Goal: Task Accomplishment & Management: Use online tool/utility

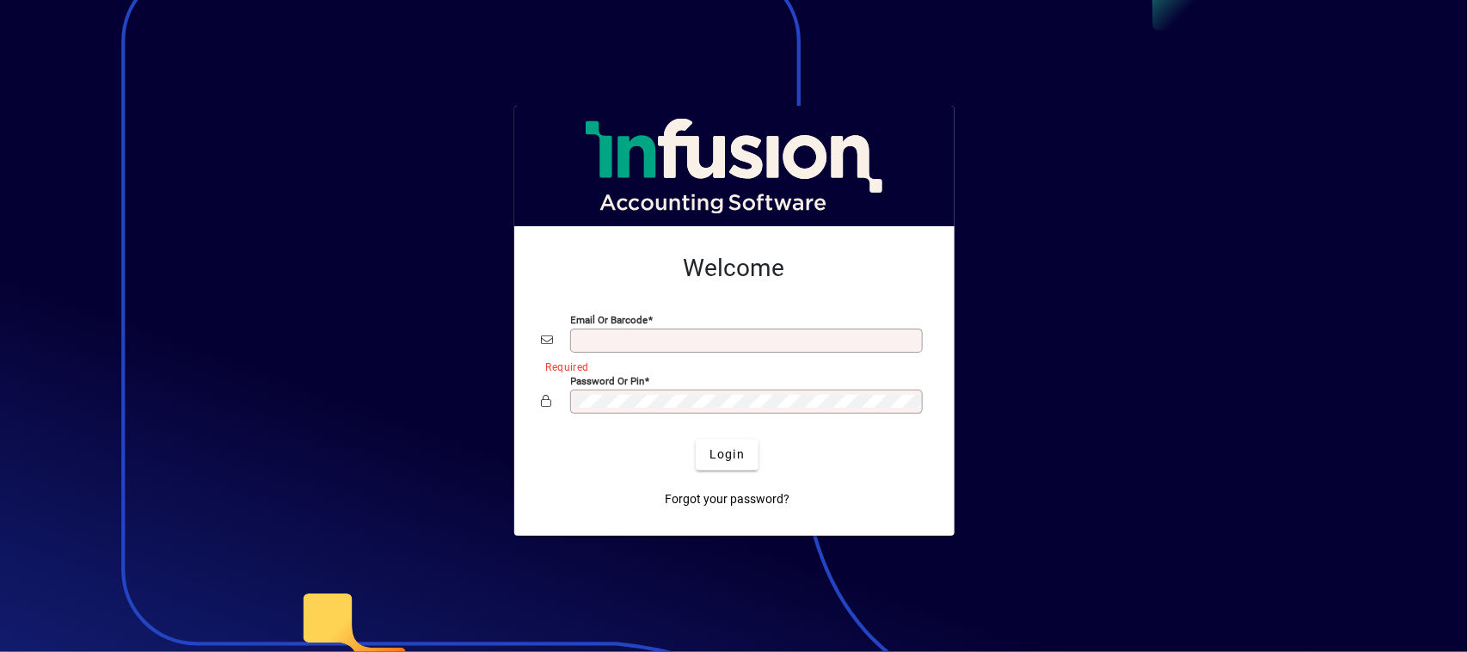
type input "**********"
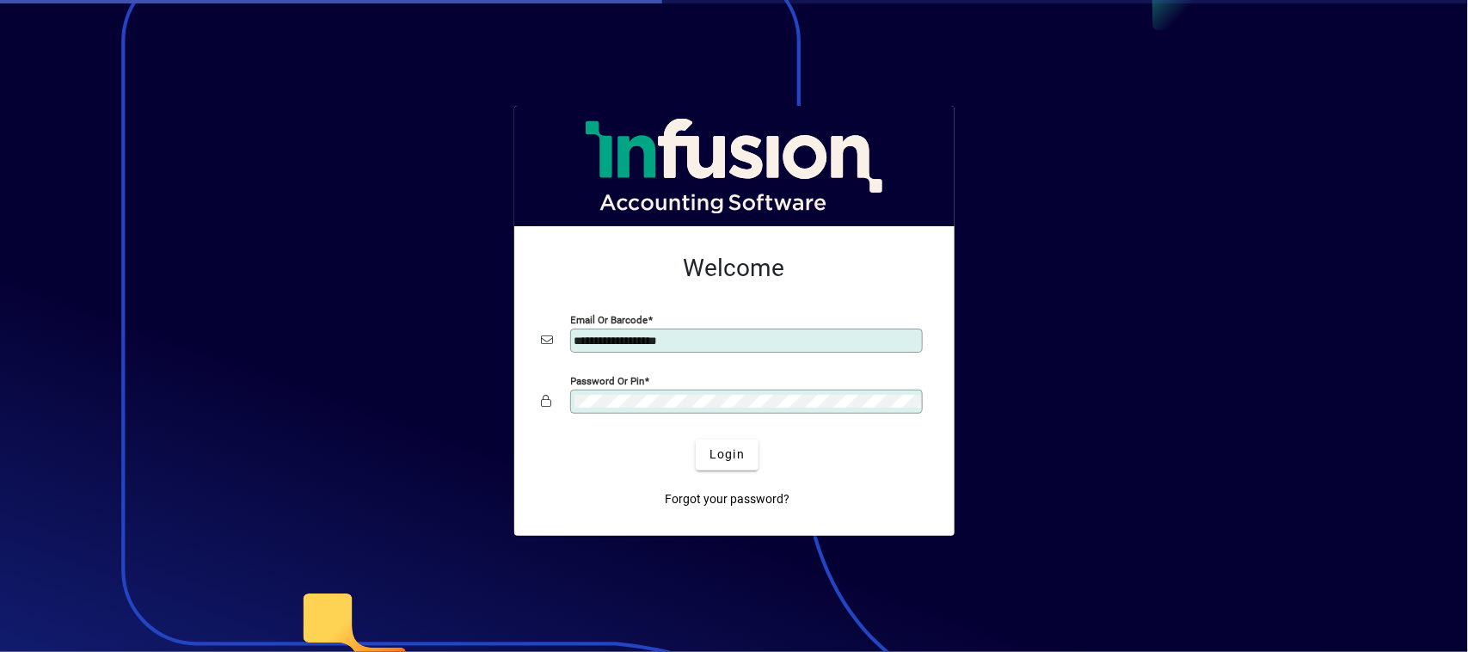
click at [696, 439] on button "Login" at bounding box center [727, 454] width 63 height 31
